Goal: Information Seeking & Learning: Learn about a topic

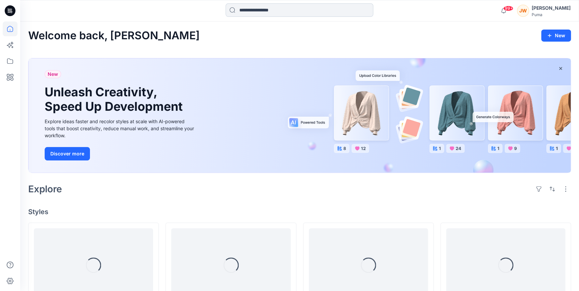
click at [289, 7] on input at bounding box center [300, 9] width 148 height 13
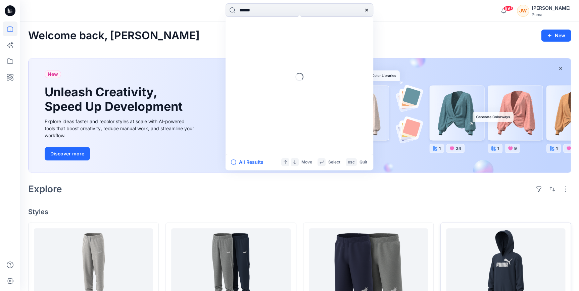
type input "******"
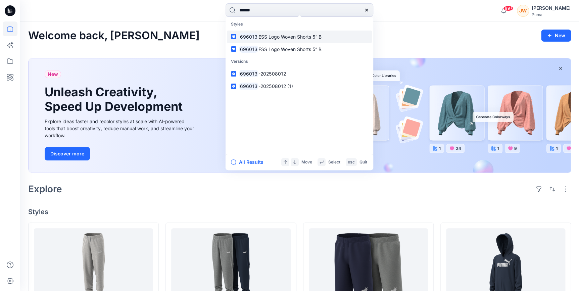
click at [303, 39] on span "ESS Logo Woven Shorts 5” B" at bounding box center [289, 37] width 63 height 6
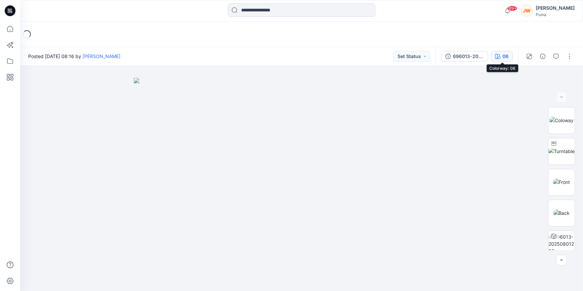
click at [498, 55] on icon "button" at bounding box center [498, 56] width 5 height 5
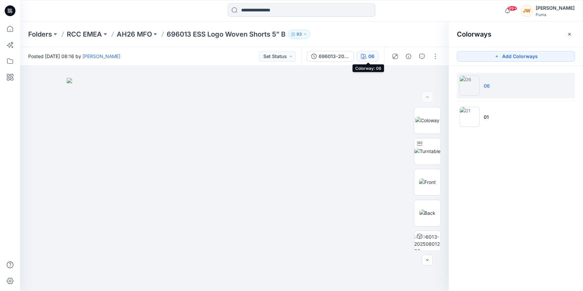
click at [366, 56] on icon "button" at bounding box center [363, 56] width 5 height 5
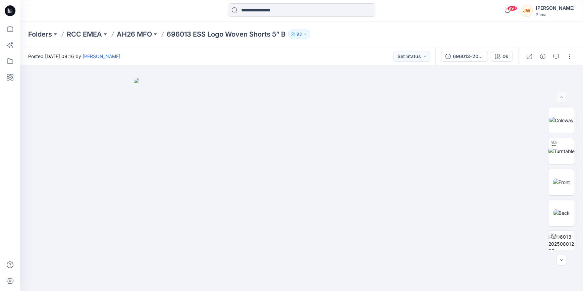
click at [504, 30] on div "Folders RCC EMEA AH26 MFO 696013 ESS Logo Woven Shorts 5” B 93" at bounding box center [275, 34] width 495 height 9
click at [509, 54] on button "06" at bounding box center [502, 56] width 22 height 11
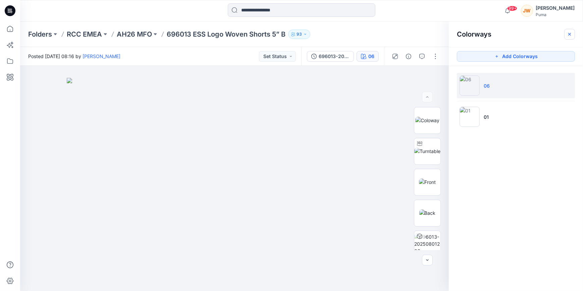
click at [567, 35] on button "button" at bounding box center [570, 34] width 11 height 11
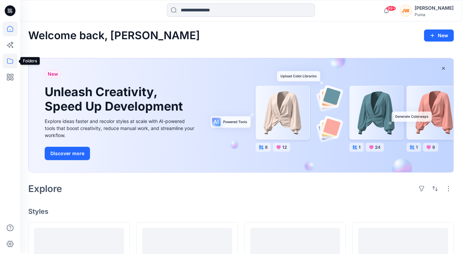
click at [6, 62] on icon at bounding box center [10, 61] width 15 height 15
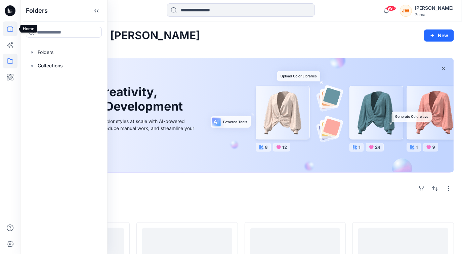
click at [6, 30] on icon at bounding box center [10, 28] width 15 height 15
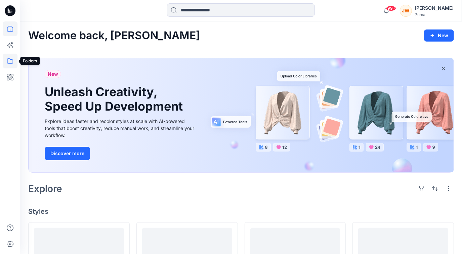
click at [9, 62] on icon at bounding box center [10, 61] width 15 height 15
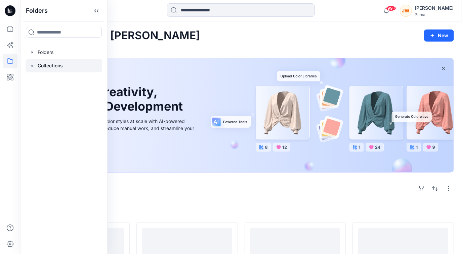
click at [36, 64] on div at bounding box center [64, 65] width 77 height 13
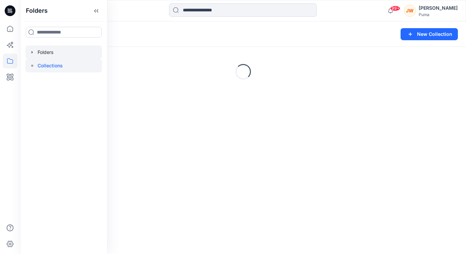
click at [33, 53] on icon "button" at bounding box center [32, 52] width 5 height 5
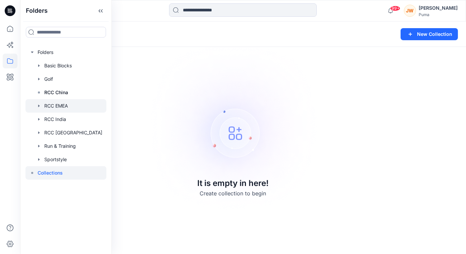
click at [56, 104] on div at bounding box center [66, 105] width 81 height 13
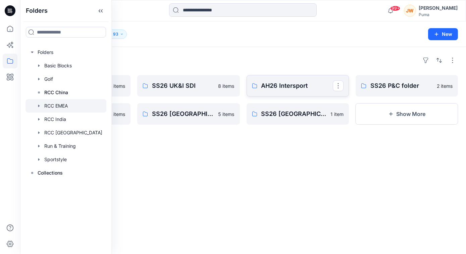
click at [263, 76] on link "AH26 Intersport" at bounding box center [298, 85] width 102 height 21
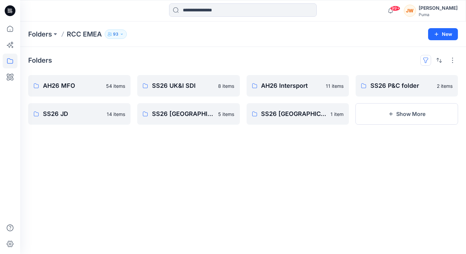
click at [428, 60] on button "button" at bounding box center [426, 60] width 11 height 11
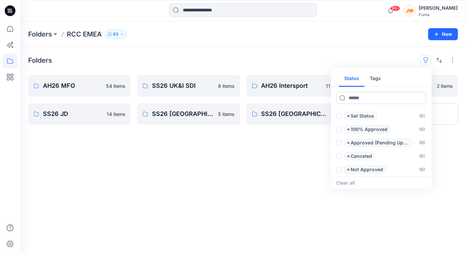
click at [372, 100] on input at bounding box center [381, 98] width 90 height 12
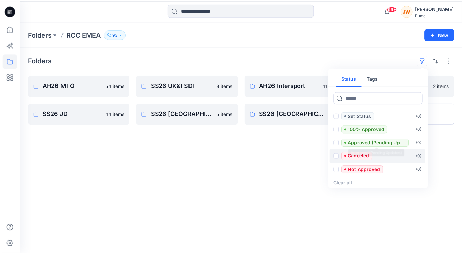
scroll to position [13, 0]
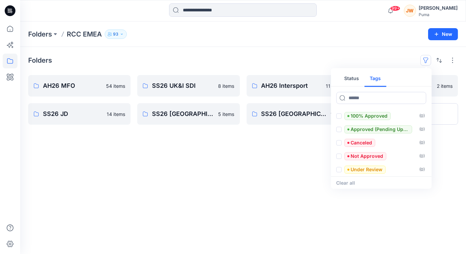
click at [376, 79] on button "Tags" at bounding box center [376, 79] width 22 height 16
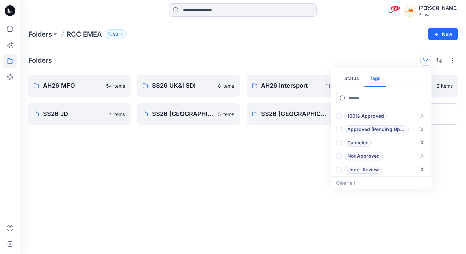
click at [350, 78] on button "Status" at bounding box center [352, 79] width 26 height 16
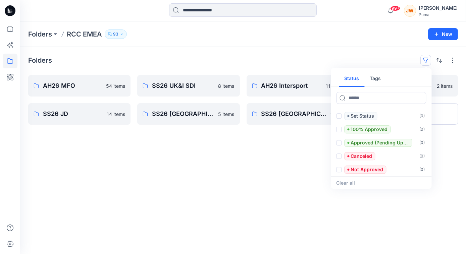
click at [322, 51] on div "Folders Status Tags Set Status ( 0 ) 100% Approved ( 0 ) Approved (Pending Upda…" at bounding box center [243, 150] width 446 height 207
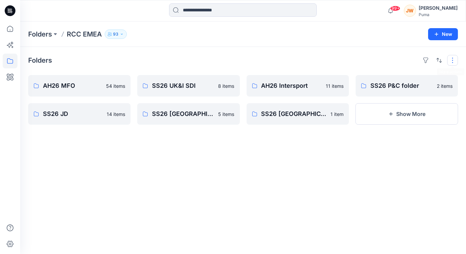
click at [454, 61] on button "button" at bounding box center [453, 60] width 11 height 11
click at [285, 60] on div "Folders Layout Grid Large Grid Folder View Compact Card Card View Card Info Tags" at bounding box center [243, 60] width 430 height 11
click at [382, 110] on button "Show More" at bounding box center [407, 113] width 102 height 21
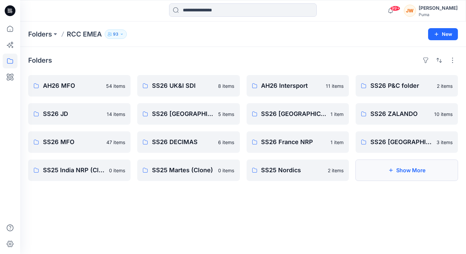
click at [402, 174] on button "Show More" at bounding box center [407, 170] width 102 height 21
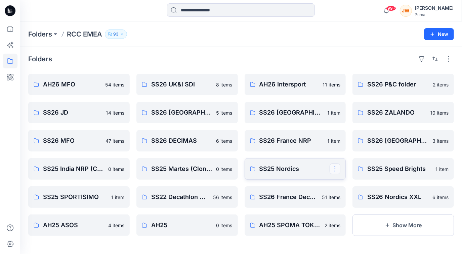
scroll to position [2, 0]
click at [422, 227] on button "Show More" at bounding box center [402, 225] width 101 height 21
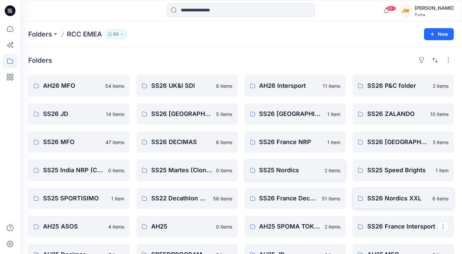
scroll to position [58, 0]
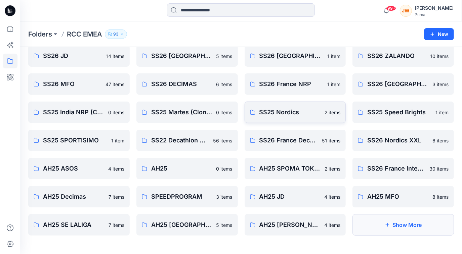
click at [413, 223] on button "Show More" at bounding box center [402, 225] width 101 height 21
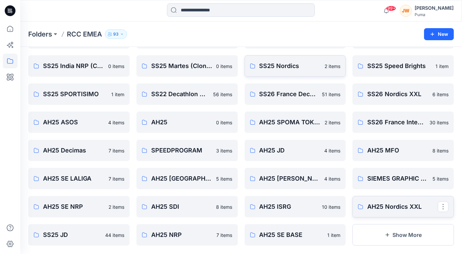
scroll to position [114, 0]
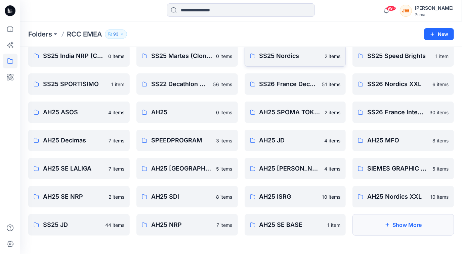
click at [400, 227] on button "Show More" at bounding box center [402, 225] width 101 height 21
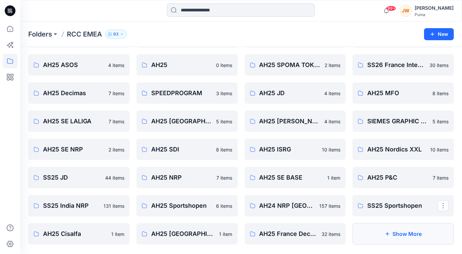
scroll to position [171, 0]
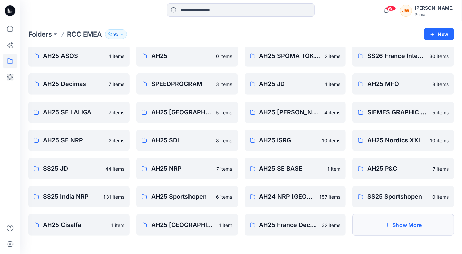
click at [409, 224] on button "Show More" at bounding box center [402, 225] width 101 height 21
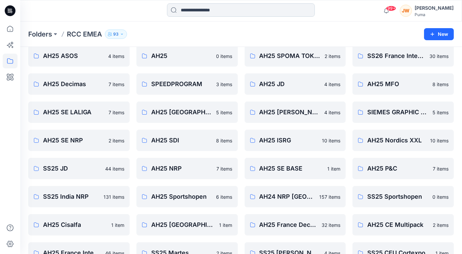
click at [261, 12] on input at bounding box center [241, 9] width 148 height 13
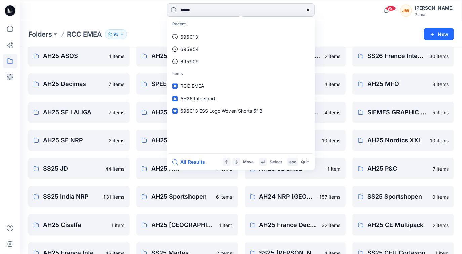
type input "******"
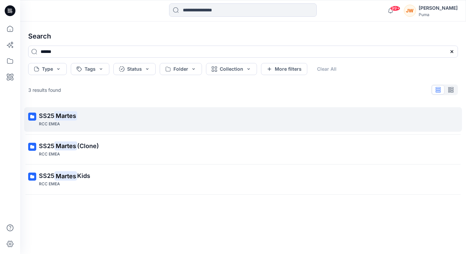
click at [62, 119] on mark "Martes" at bounding box center [65, 115] width 23 height 9
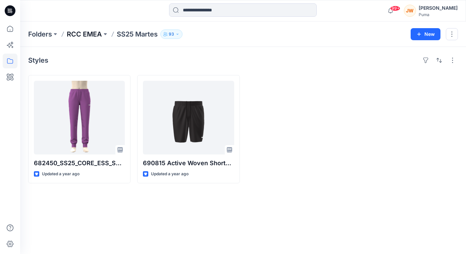
click at [86, 35] on p "RCC EMEA" at bounding box center [84, 34] width 35 height 9
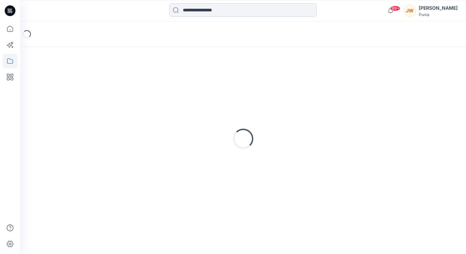
click at [226, 14] on input at bounding box center [243, 9] width 148 height 13
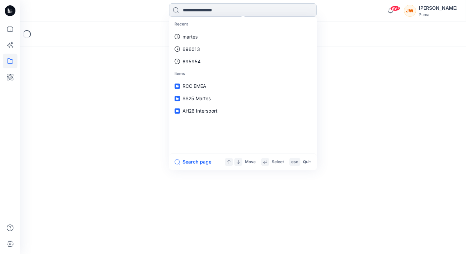
click at [226, 14] on input at bounding box center [243, 9] width 148 height 13
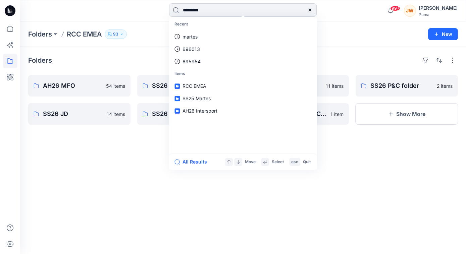
type input "**********"
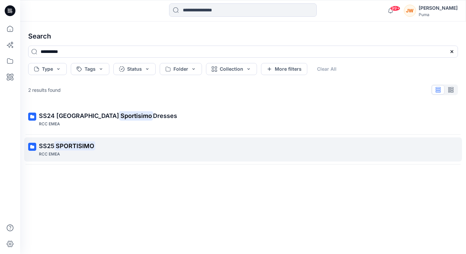
click at [71, 148] on mark "SPORTISIMO" at bounding box center [74, 145] width 41 height 9
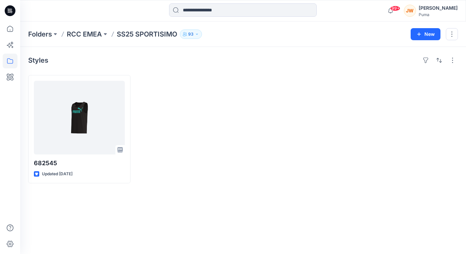
click at [62, 34] on icon at bounding box center [62, 34] width 5 height 5
click at [75, 36] on p "RCC EMEA" at bounding box center [84, 34] width 35 height 9
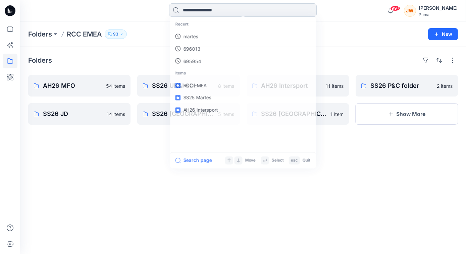
click at [195, 8] on input at bounding box center [243, 9] width 148 height 13
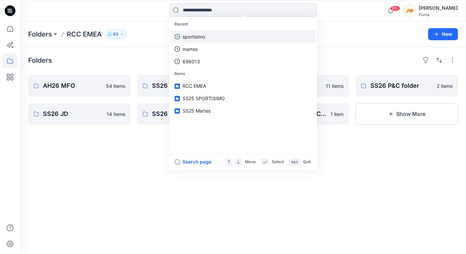
click at [205, 36] on p "sportisimo" at bounding box center [194, 36] width 22 height 7
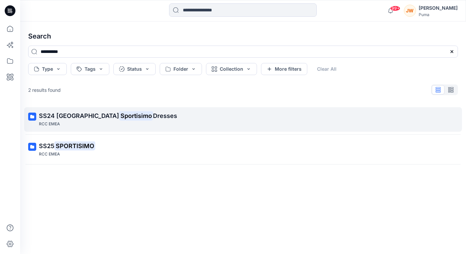
click at [83, 118] on span "SS24 Eastern Europe" at bounding box center [79, 115] width 80 height 7
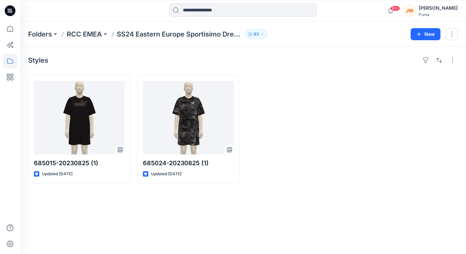
click at [80, 34] on p "RCC EMEA" at bounding box center [84, 34] width 35 height 9
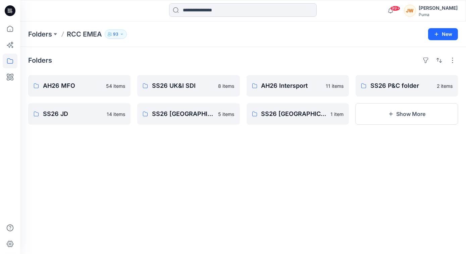
click at [206, 12] on input at bounding box center [243, 9] width 148 height 13
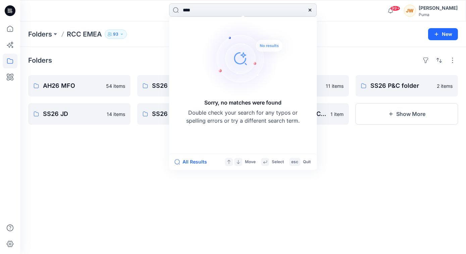
type input "*****"
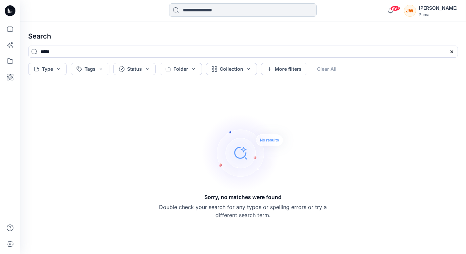
click at [200, 7] on input at bounding box center [243, 9] width 148 height 13
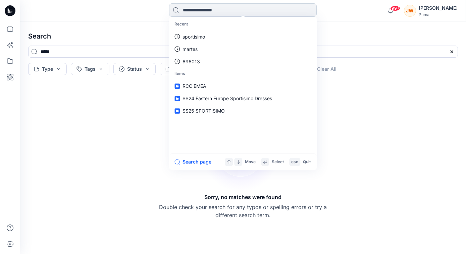
click at [200, 7] on input at bounding box center [243, 9] width 148 height 13
click at [108, 15] on div at bounding box center [75, 10] width 111 height 15
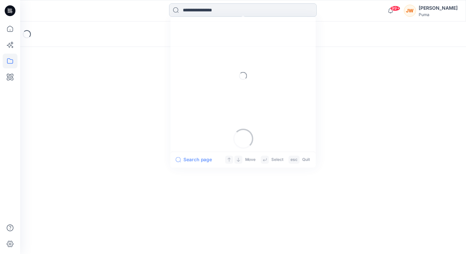
click at [236, 8] on input at bounding box center [243, 9] width 148 height 13
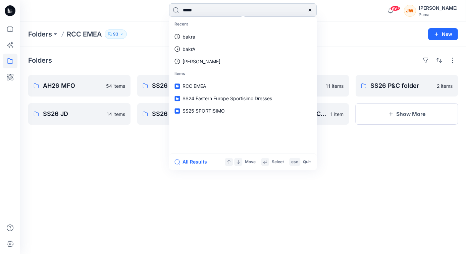
type input "******"
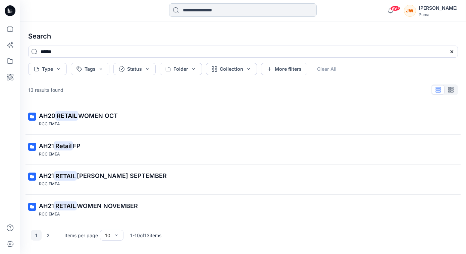
click at [215, 10] on input at bounding box center [243, 9] width 148 height 13
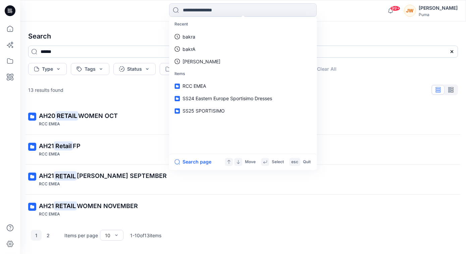
click at [150, 47] on input "******" at bounding box center [243, 52] width 430 height 12
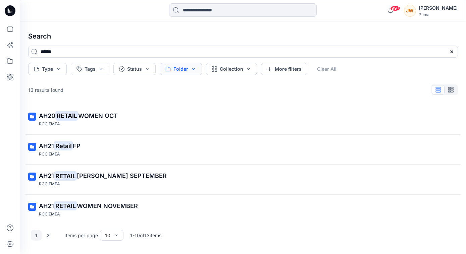
click at [192, 71] on button "Folder" at bounding box center [181, 69] width 42 height 12
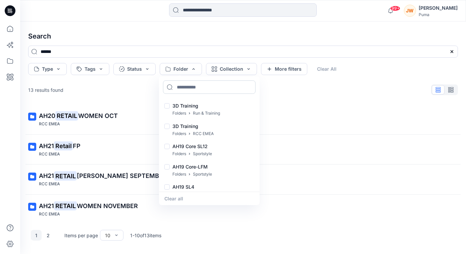
click at [193, 84] on input at bounding box center [209, 87] width 93 height 13
click at [103, 30] on h4 "Search" at bounding box center [243, 36] width 441 height 19
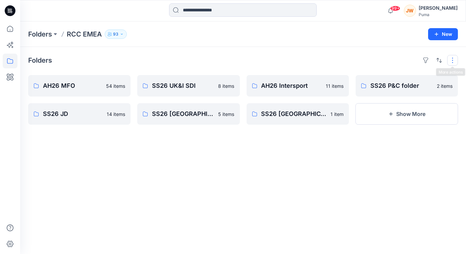
click at [450, 60] on button "button" at bounding box center [453, 60] width 11 height 11
click at [201, 63] on div "Folders Layout Grid Large Grid Folder View Compact Card Card View Card Info Tags" at bounding box center [243, 60] width 430 height 11
click at [403, 113] on button "Show More" at bounding box center [407, 113] width 102 height 21
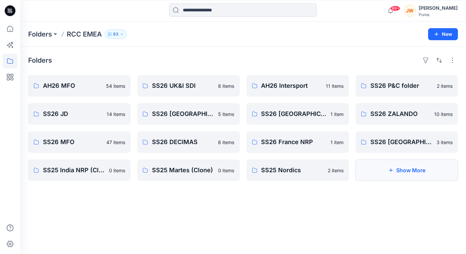
click at [414, 172] on button "Show More" at bounding box center [407, 170] width 102 height 21
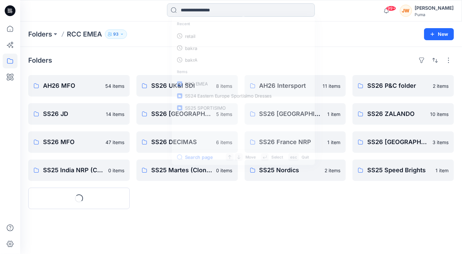
click at [197, 11] on input at bounding box center [241, 9] width 148 height 13
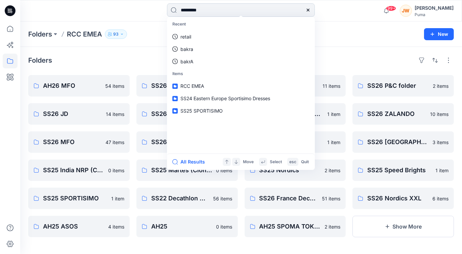
type input "**********"
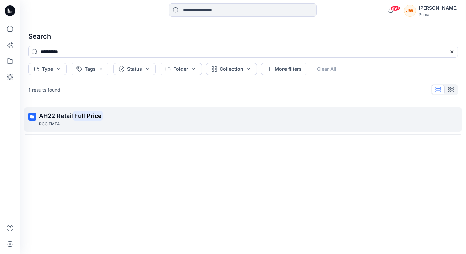
click at [76, 118] on mark "Full Price" at bounding box center [88, 115] width 30 height 9
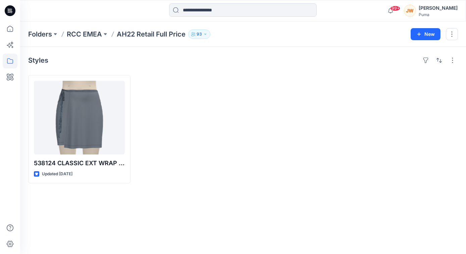
click at [244, 127] on div "538124 CLASSIC EXT WRAP SKIRT Updated 4 years ago" at bounding box center [243, 129] width 430 height 108
click at [202, 8] on input at bounding box center [243, 9] width 148 height 13
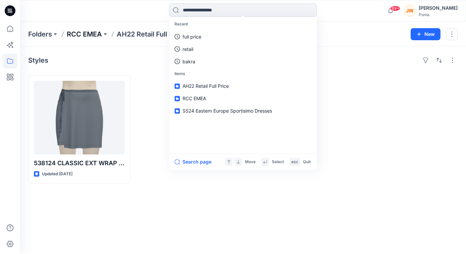
click at [87, 37] on p "RCC EMEA" at bounding box center [84, 34] width 35 height 9
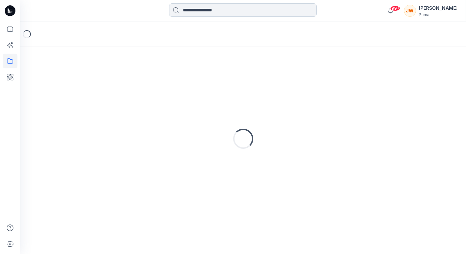
click at [203, 8] on input at bounding box center [243, 9] width 148 height 13
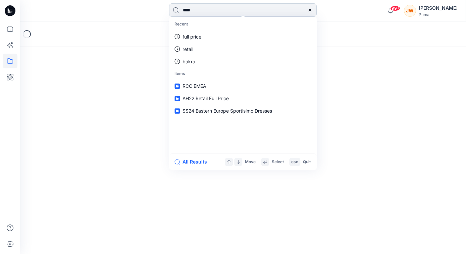
type input "*****"
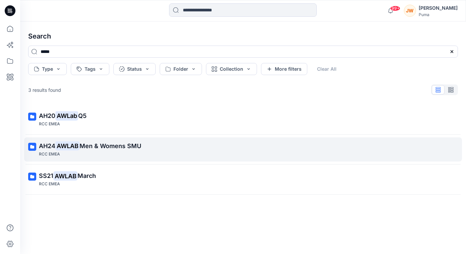
click at [46, 145] on span "AH24" at bounding box center [47, 146] width 16 height 7
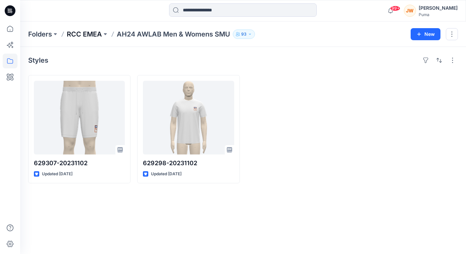
click at [90, 32] on p "RCC EMEA" at bounding box center [84, 34] width 35 height 9
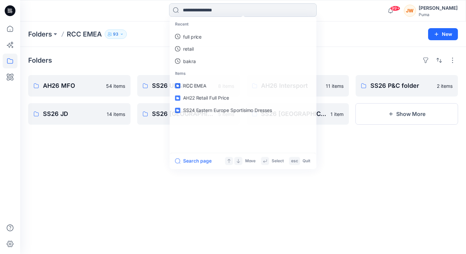
click at [199, 14] on input at bounding box center [243, 9] width 148 height 13
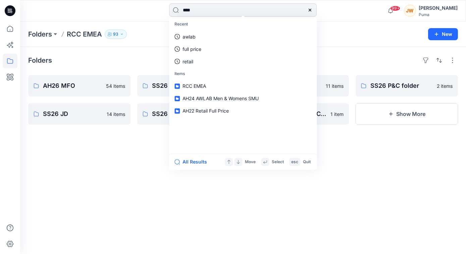
type input "*****"
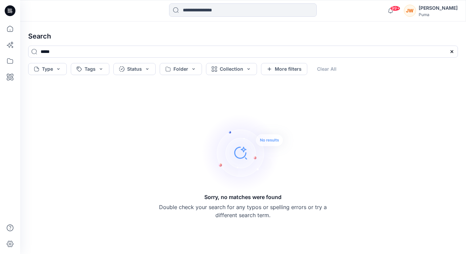
click at [175, 42] on h4 "Search" at bounding box center [243, 36] width 441 height 19
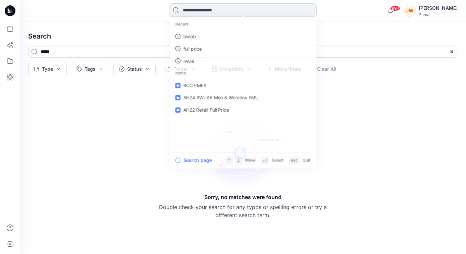
click at [205, 13] on input at bounding box center [243, 9] width 148 height 13
type input "**"
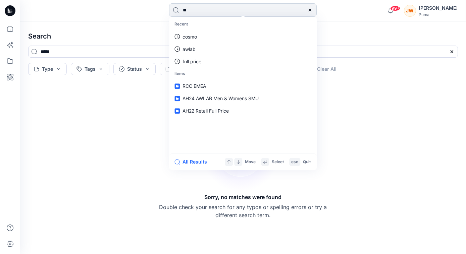
type input "**"
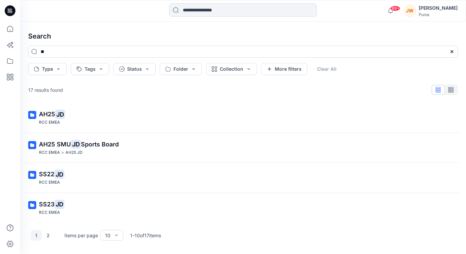
scroll to position [151, 0]
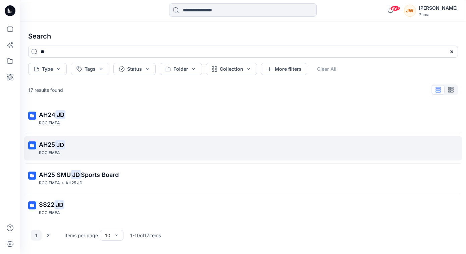
click at [53, 144] on span "AH25" at bounding box center [47, 144] width 16 height 7
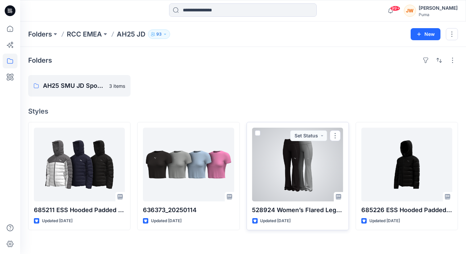
click at [265, 162] on div at bounding box center [297, 165] width 91 height 74
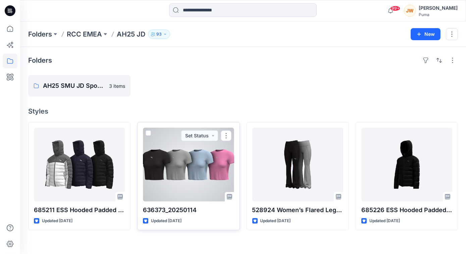
click at [174, 191] on div at bounding box center [188, 165] width 91 height 74
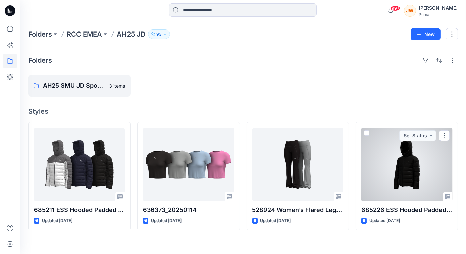
click at [371, 187] on div at bounding box center [407, 165] width 91 height 74
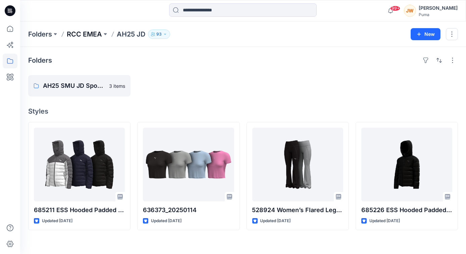
click at [80, 33] on p "RCC EMEA" at bounding box center [84, 34] width 35 height 9
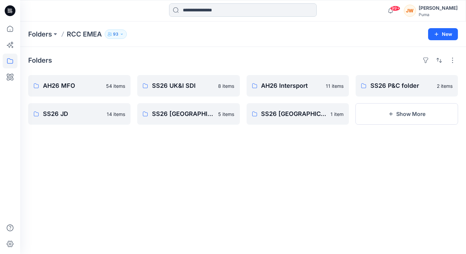
click at [236, 9] on input at bounding box center [243, 9] width 148 height 13
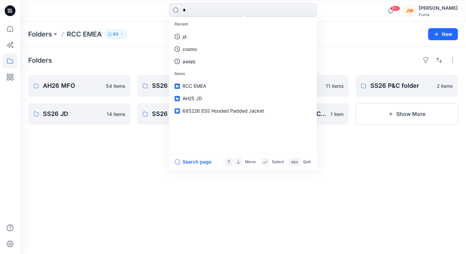
type input "**"
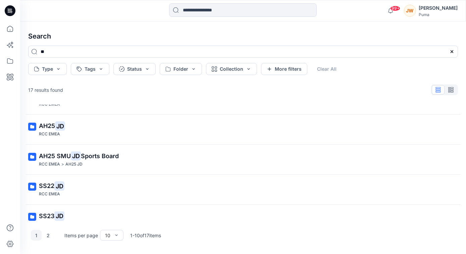
scroll to position [182, 0]
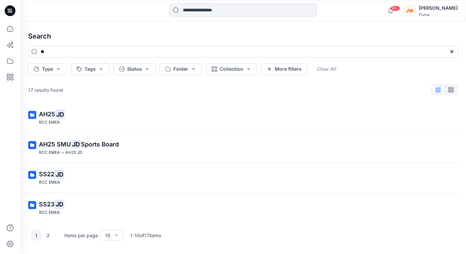
click at [52, 242] on div "1 2 Items per page 10 1 - 10 of 17 items" at bounding box center [243, 235] width 441 height 27
click at [50, 238] on button "2" at bounding box center [48, 235] width 11 height 11
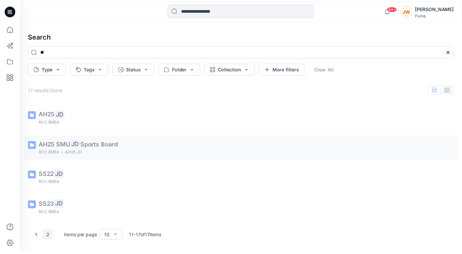
scroll to position [92, 0]
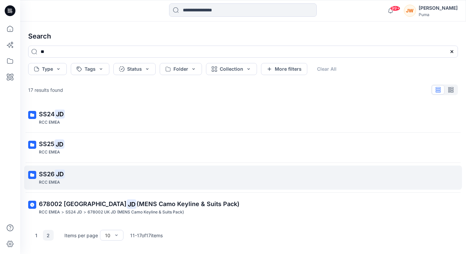
click at [47, 171] on span "SS26" at bounding box center [47, 174] width 16 height 7
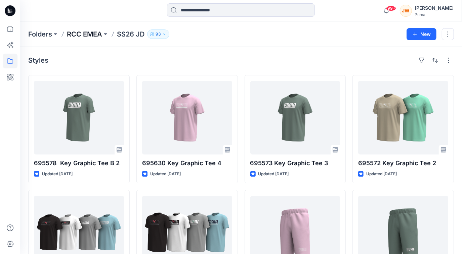
click at [86, 33] on p "RCC EMEA" at bounding box center [84, 34] width 35 height 9
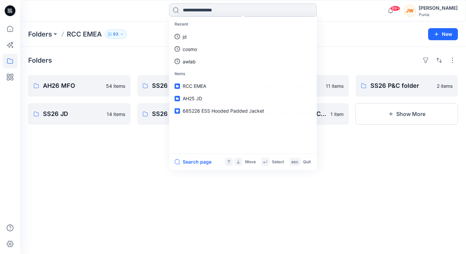
click at [247, 9] on input at bounding box center [243, 9] width 148 height 13
type input "**"
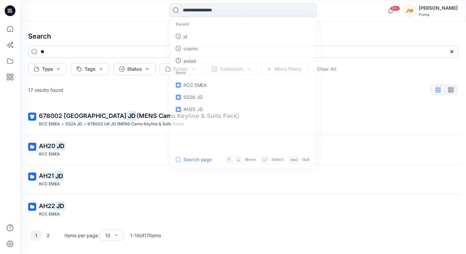
click at [89, 30] on h4 "Search" at bounding box center [243, 36] width 441 height 19
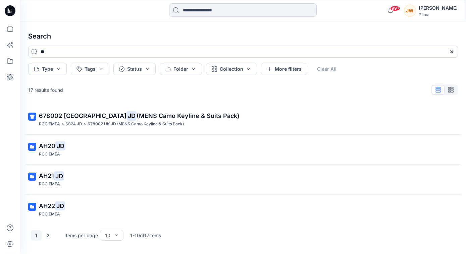
click at [238, 13] on input at bounding box center [243, 9] width 148 height 13
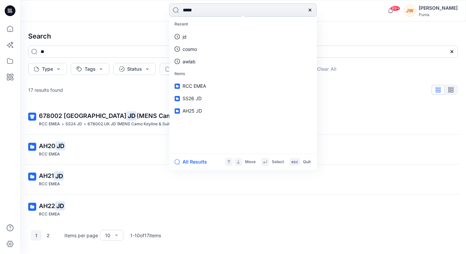
type input "******"
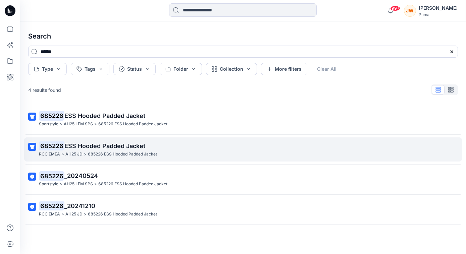
click at [112, 147] on span "ESS Hooded Padded Jacket" at bounding box center [104, 146] width 81 height 7
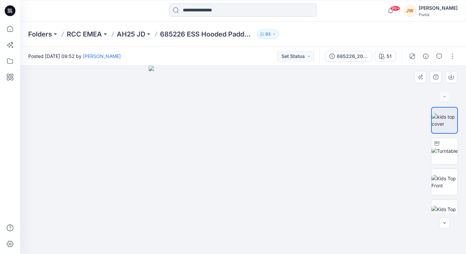
click at [338, 213] on div at bounding box center [243, 160] width 446 height 189
click at [211, 12] on input at bounding box center [243, 9] width 148 height 13
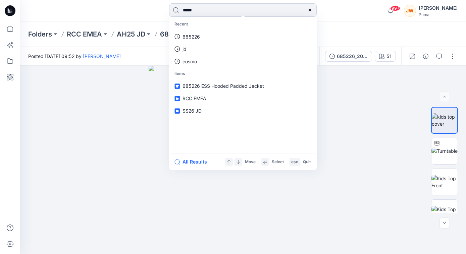
type input "******"
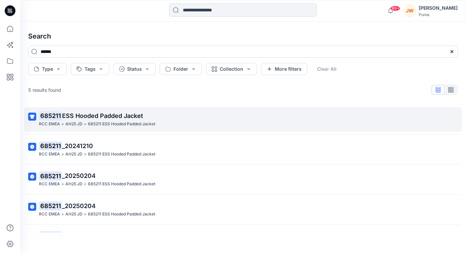
click at [116, 116] on span "ESS Hooded Padded Jacket" at bounding box center [102, 115] width 81 height 7
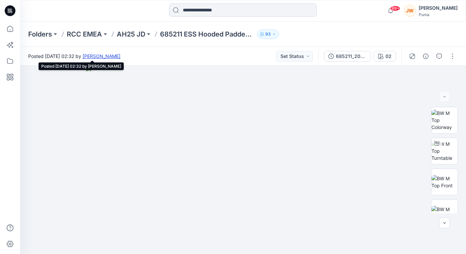
click at [121, 58] on link "Asako Kunieda" at bounding box center [102, 56] width 38 height 6
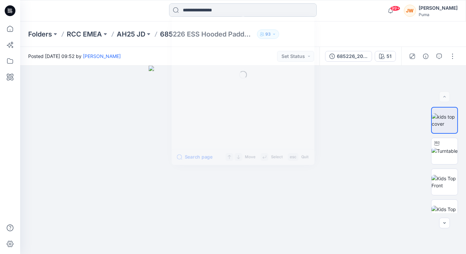
click at [214, 9] on input at bounding box center [243, 9] width 148 height 13
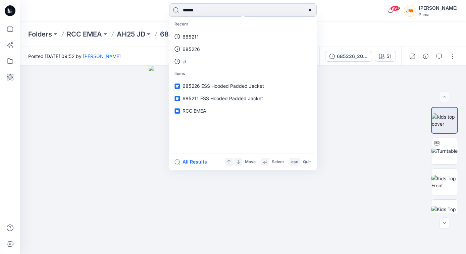
type input "*******"
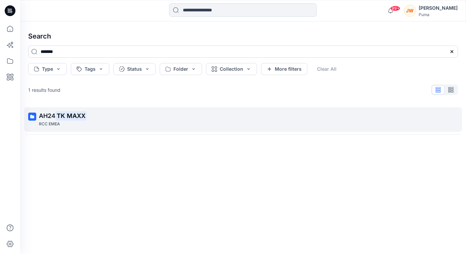
click at [55, 112] on span "AH24" at bounding box center [47, 115] width 16 height 7
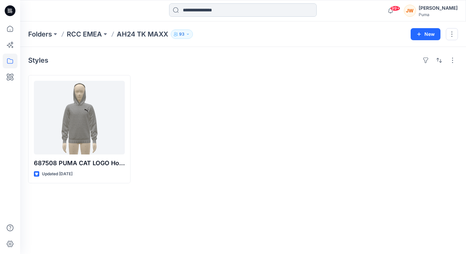
drag, startPoint x: 289, startPoint y: 144, endPoint x: 177, endPoint y: 5, distance: 178.3
click at [291, 143] on div at bounding box center [298, 129] width 102 height 108
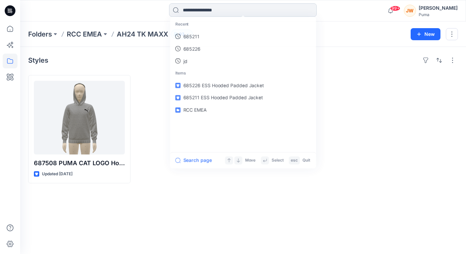
click at [237, 9] on input at bounding box center [243, 9] width 148 height 13
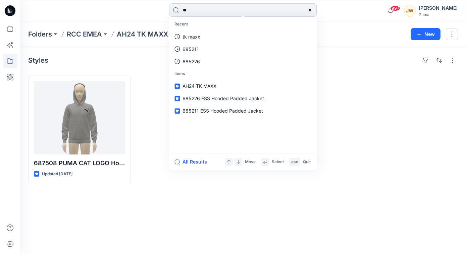
type input "***"
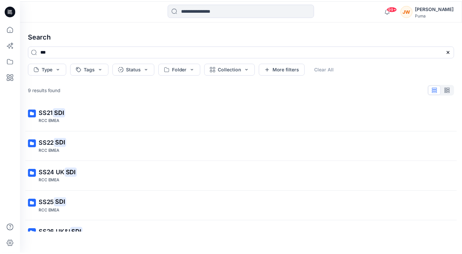
scroll to position [141, 0]
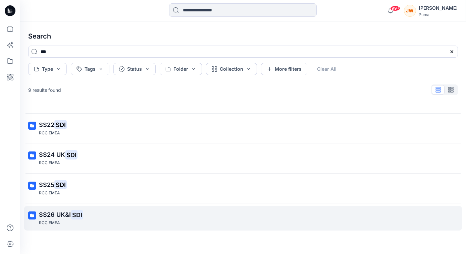
click at [48, 207] on link "SS26 UK&I SDI RCC EMEA" at bounding box center [243, 218] width 438 height 25
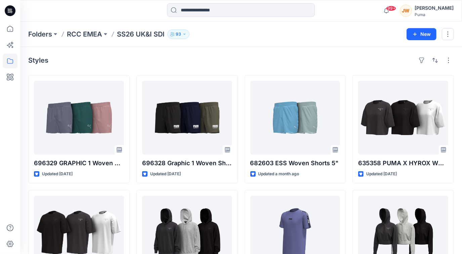
scroll to position [51, 0]
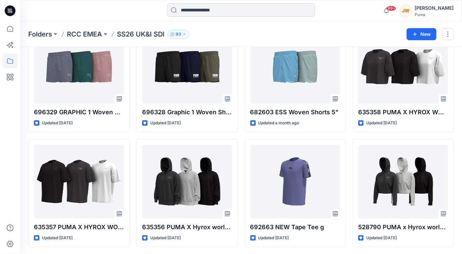
click at [199, 9] on input at bounding box center [241, 9] width 148 height 13
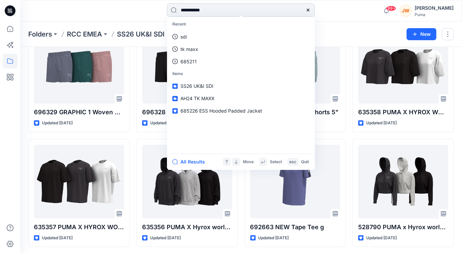
type input "**********"
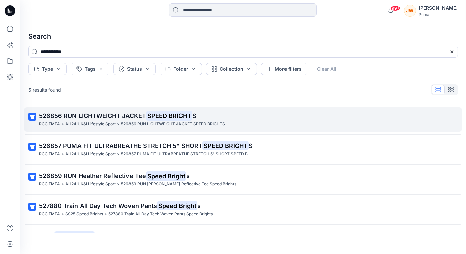
click at [91, 117] on span "526856 RUN LIGHTWEIGHT JACKET" at bounding box center [92, 115] width 107 height 7
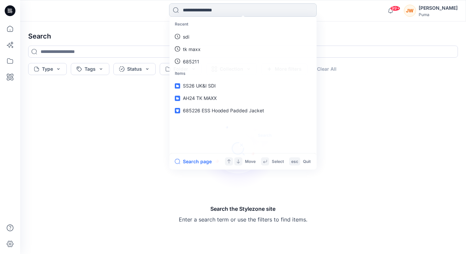
click at [216, 10] on input at bounding box center [243, 9] width 148 height 13
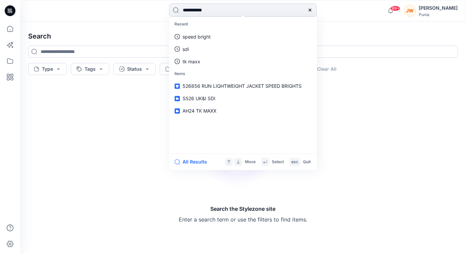
type input "**********"
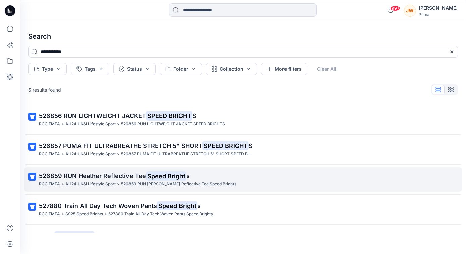
click at [136, 175] on span "526859 RUN Heather Reflective Tee" at bounding box center [92, 176] width 107 height 7
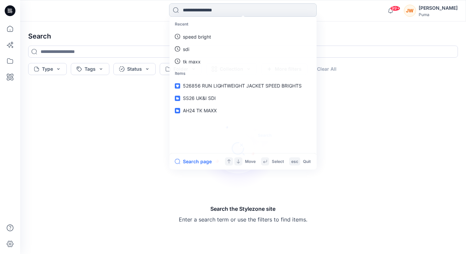
click at [191, 7] on input at bounding box center [243, 9] width 148 height 13
drag, startPoint x: 206, startPoint y: 0, endPoint x: 207, endPoint y: 5, distance: 4.5
click at [206, 0] on div "Recent speed bright sdi tk maxx Items 526859 RUN Heather Reflective Tee Speed B…" at bounding box center [243, 10] width 446 height 21
click at [207, 11] on input at bounding box center [243, 9] width 148 height 13
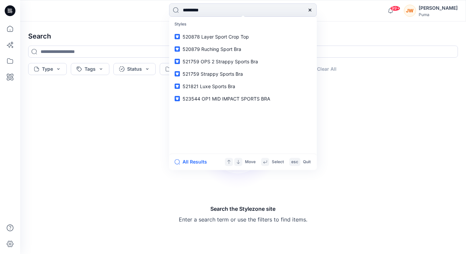
type input "**********"
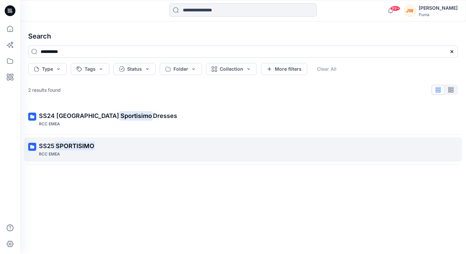
click at [65, 144] on mark "SPORTISIMO" at bounding box center [74, 145] width 41 height 9
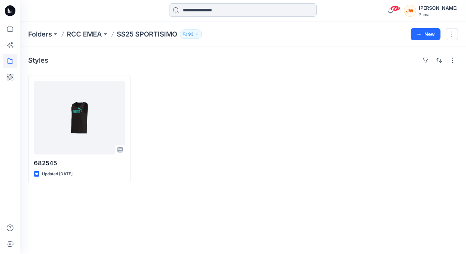
click at [226, 9] on input at bounding box center [243, 9] width 148 height 13
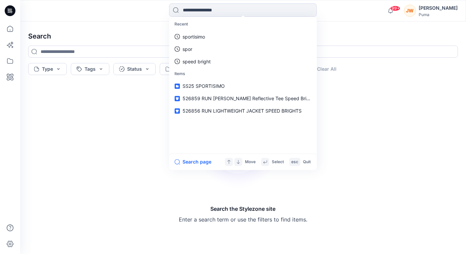
click at [121, 22] on div "Search Type Tags Status Folder Collection More filters Clear All Search the Sty…" at bounding box center [243, 137] width 446 height 233
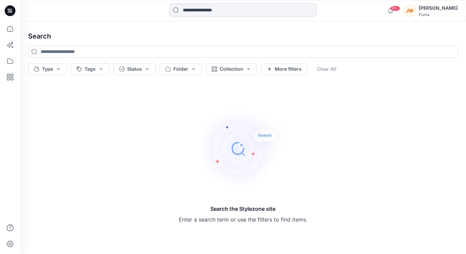
click at [266, 7] on input at bounding box center [243, 9] width 148 height 13
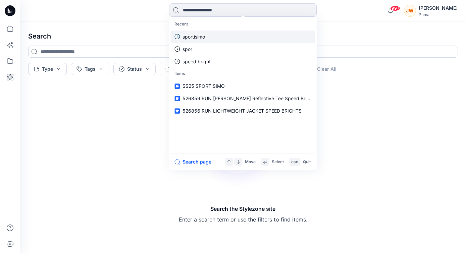
click at [218, 35] on link "sportisimo" at bounding box center [243, 37] width 145 height 12
type input "**********"
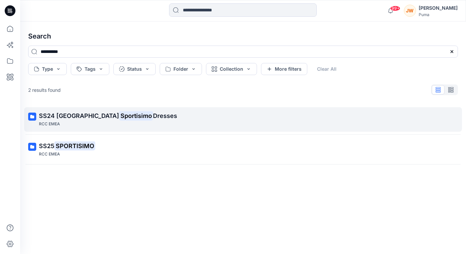
click at [54, 115] on span "SS24 Eastern Europe" at bounding box center [79, 115] width 80 height 7
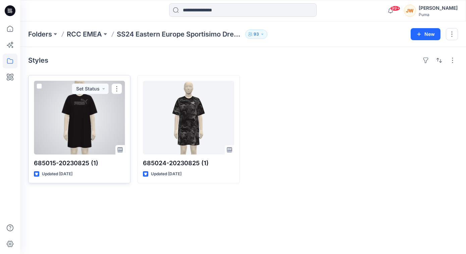
click at [83, 119] on div at bounding box center [79, 118] width 91 height 74
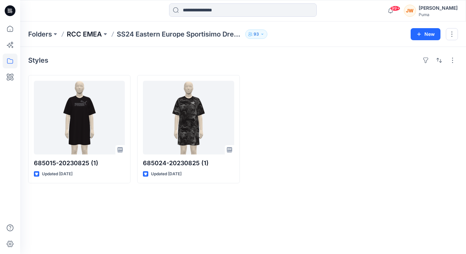
click at [90, 37] on p "RCC EMEA" at bounding box center [84, 34] width 35 height 9
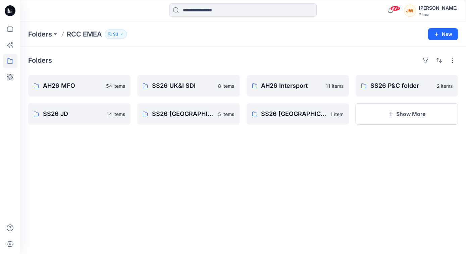
click at [250, 35] on div "Folders RCC EMEA 93" at bounding box center [217, 34] width 378 height 9
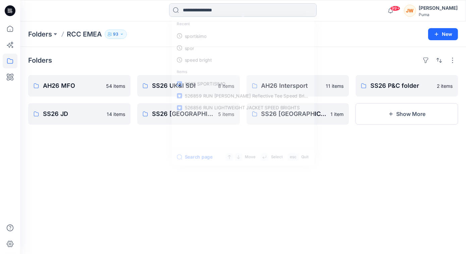
click at [230, 7] on input at bounding box center [243, 9] width 148 height 13
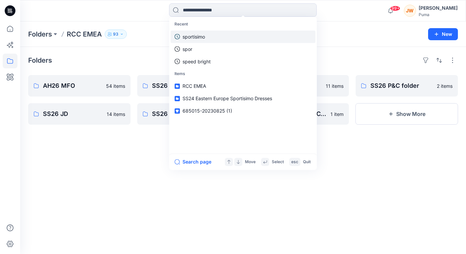
click at [205, 38] on p "sportisimo" at bounding box center [194, 36] width 22 height 7
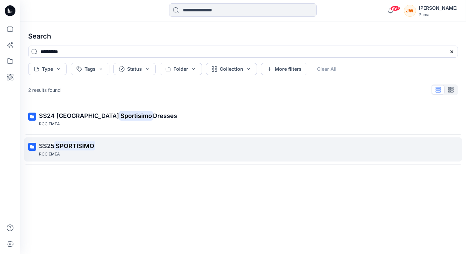
click at [59, 146] on mark "SPORTISIMO" at bounding box center [74, 145] width 41 height 9
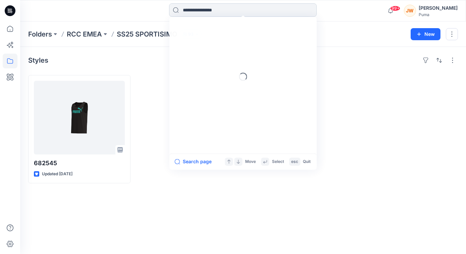
click at [222, 13] on input at bounding box center [243, 9] width 148 height 13
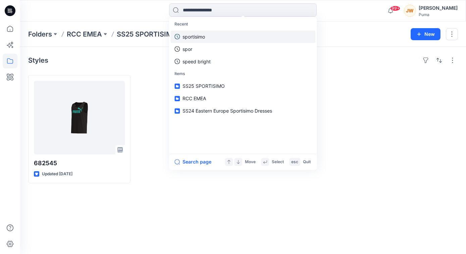
click at [210, 39] on link "sportisimo" at bounding box center [243, 37] width 145 height 12
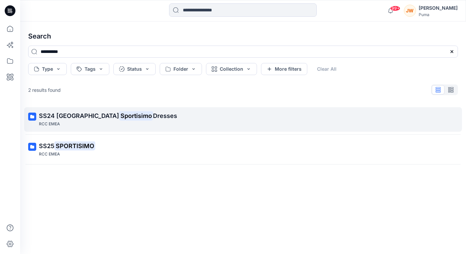
click at [80, 114] on span "SS24 Eastern Europe" at bounding box center [79, 115] width 80 height 7
